Goal: Task Accomplishment & Management: Manage account settings

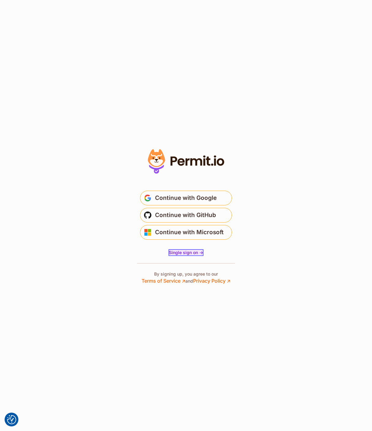
click at [197, 251] on span "Single sign on ->" at bounding box center [186, 252] width 34 height 5
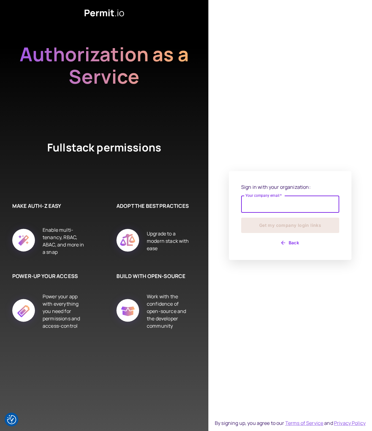
click at [268, 203] on input "Your company email   *" at bounding box center [290, 204] width 98 height 17
type input "**********"
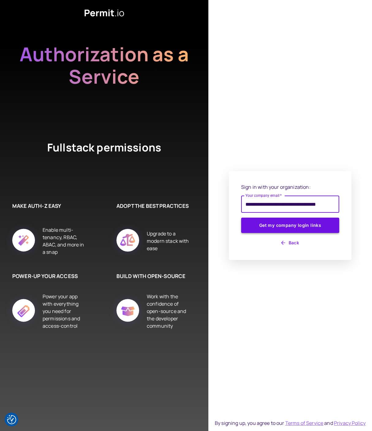
click at [278, 224] on button "Get my company login links" at bounding box center [290, 225] width 98 height 15
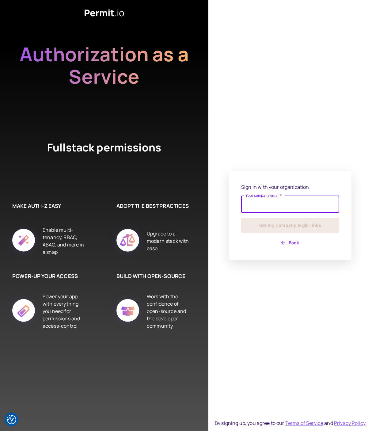
click at [277, 209] on input "Your company email   *" at bounding box center [290, 204] width 98 height 17
type input "**********"
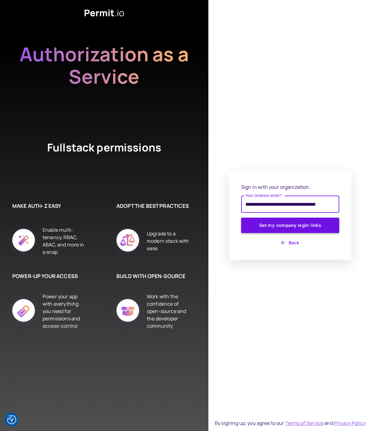
click at [283, 224] on button "Get my company login links" at bounding box center [290, 225] width 98 height 15
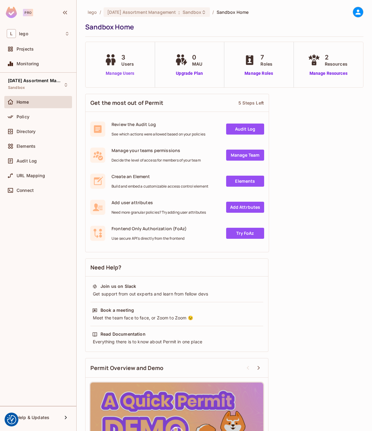
click at [129, 75] on link "Manage Users" at bounding box center [120, 73] width 34 height 6
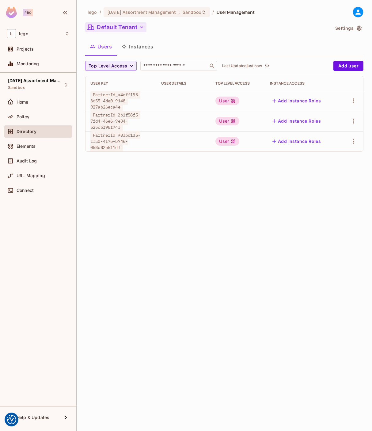
click at [132, 28] on button "Default Tenant" at bounding box center [115, 27] width 61 height 10
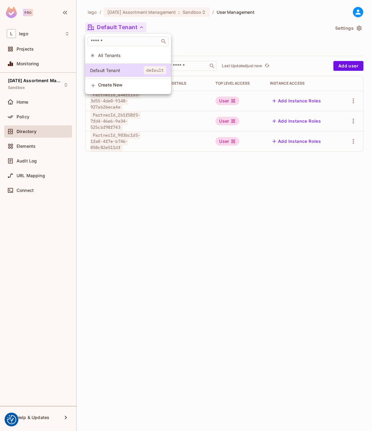
click at [195, 32] on div at bounding box center [186, 215] width 372 height 431
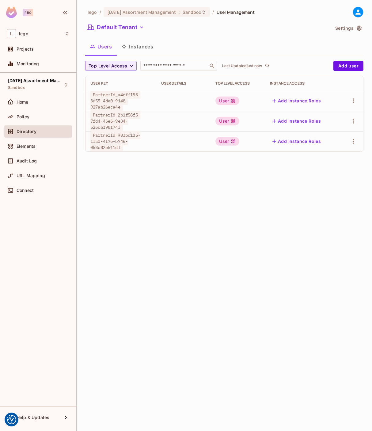
click at [240, 225] on div "lego / 05.09.01 Assortment Management : Sandbox / User Management Default Tenan…" at bounding box center [225, 215] width 296 height 431
